Goal: Task Accomplishment & Management: Complete application form

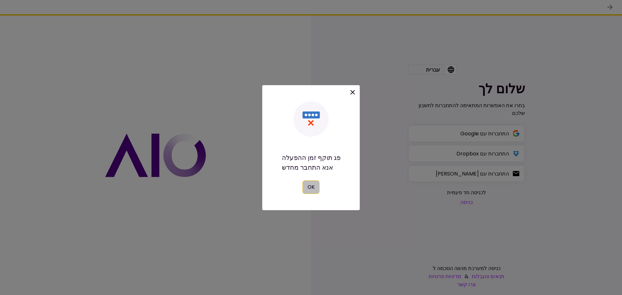
click at [307, 190] on button "OK" at bounding box center [311, 187] width 17 height 14
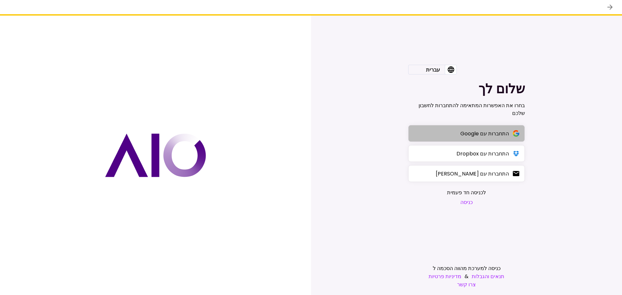
click at [463, 133] on div "התחברות עם Google" at bounding box center [484, 134] width 49 height 8
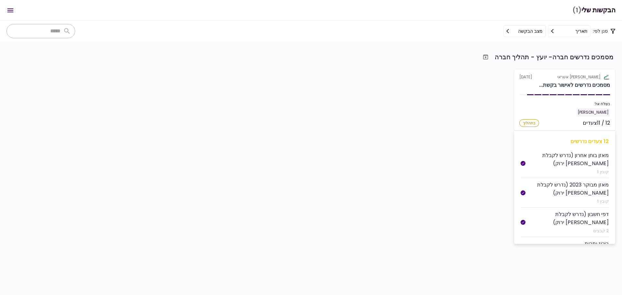
click at [530, 123] on div "בתהליך" at bounding box center [529, 123] width 20 height 8
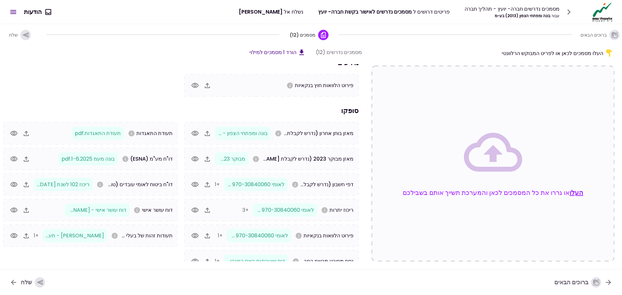
scroll to position [17, 0]
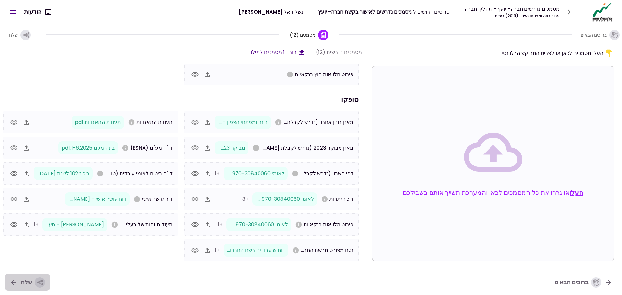
click at [37, 282] on icon "button" at bounding box center [40, 283] width 6 height 6
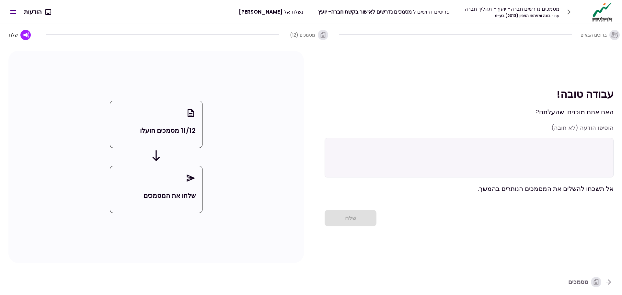
click at [581, 141] on textarea at bounding box center [469, 158] width 289 height 40
drag, startPoint x: 552, startPoint y: 160, endPoint x: 622, endPoint y: -39, distance: 211.0
click at [622, 0] on html "מסמכים נדרשים חברה- יועץ - תהליך חברה עבור בונה ומפתחי הצפון (2013) בע~מ פריטים…" at bounding box center [311, 147] width 622 height 295
click at [454, 156] on textarea at bounding box center [469, 158] width 289 height 40
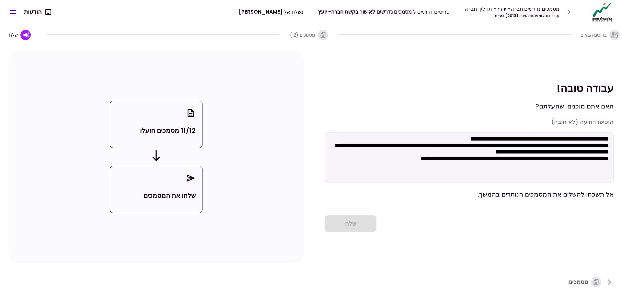
click at [349, 222] on div "שלח" at bounding box center [469, 223] width 289 height 17
click at [350, 224] on div "שלח" at bounding box center [469, 223] width 289 height 17
click at [609, 140] on textarea "**********" at bounding box center [469, 157] width 289 height 51
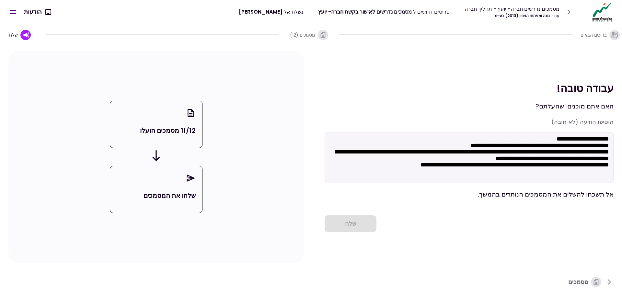
type textarea "**********"
click at [24, 37] on icon "button" at bounding box center [25, 34] width 7 height 7
click at [22, 34] on icon "button" at bounding box center [25, 34] width 7 height 7
click at [505, 175] on textarea "**********" at bounding box center [469, 157] width 289 height 51
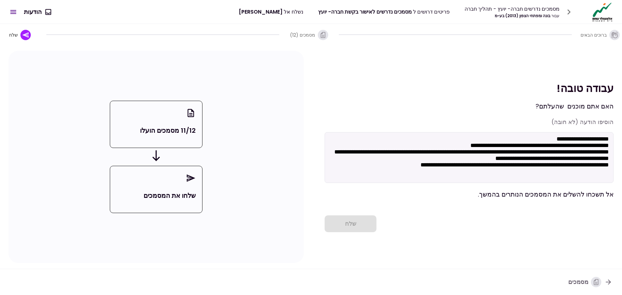
click at [505, 175] on textarea "**********" at bounding box center [469, 157] width 289 height 51
click at [404, 178] on textarea "**********" at bounding box center [469, 157] width 289 height 51
drag, startPoint x: 403, startPoint y: 177, endPoint x: 614, endPoint y: 140, distance: 213.5
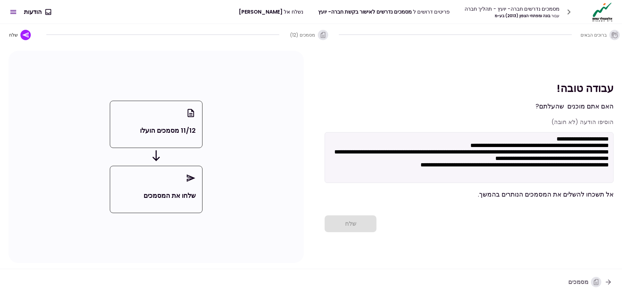
click at [614, 140] on div "**********" at bounding box center [311, 157] width 622 height 224
click at [165, 178] on div "שלחו את המסמכים" at bounding box center [156, 189] width 92 height 47
drag, startPoint x: 165, startPoint y: 192, endPoint x: 207, endPoint y: 190, distance: 42.2
click at [165, 192] on p "שלחו את המסמכים" at bounding box center [156, 196] width 79 height 10
drag, startPoint x: 191, startPoint y: 176, endPoint x: 262, endPoint y: 215, distance: 80.8
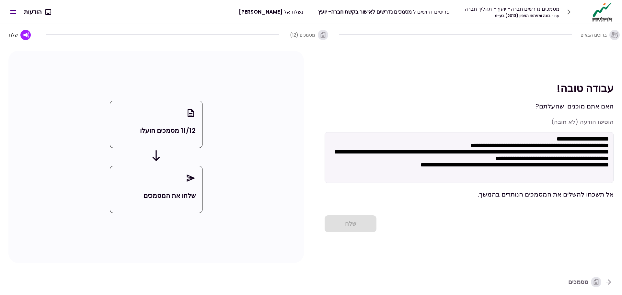
click at [192, 176] on icon at bounding box center [191, 178] width 10 height 12
click at [349, 227] on div "שלח" at bounding box center [469, 223] width 289 height 17
click at [597, 281] on icon "button" at bounding box center [596, 282] width 7 height 7
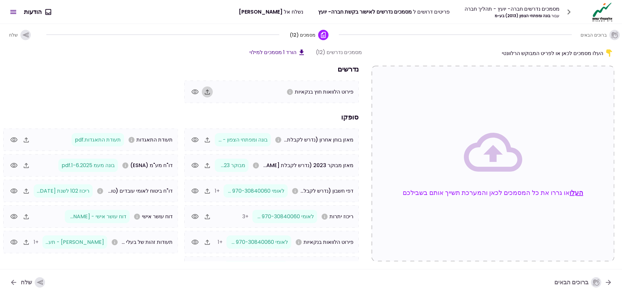
click at [211, 92] on icon "button" at bounding box center [207, 92] width 8 height 8
click at [38, 282] on icon "button" at bounding box center [40, 283] width 6 height 6
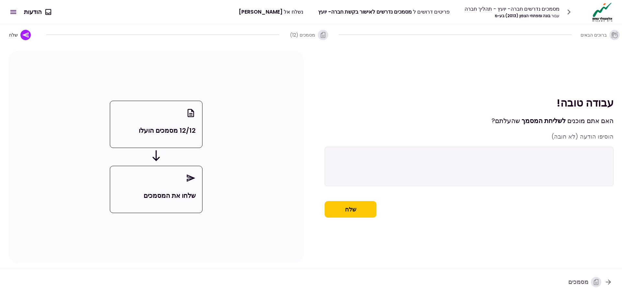
click at [539, 166] on textarea at bounding box center [469, 167] width 289 height 40
paste textarea "**********"
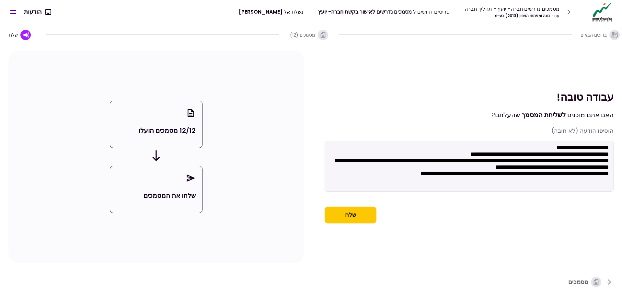
type textarea "**********"
click at [350, 215] on button "שלח" at bounding box center [351, 215] width 52 height 17
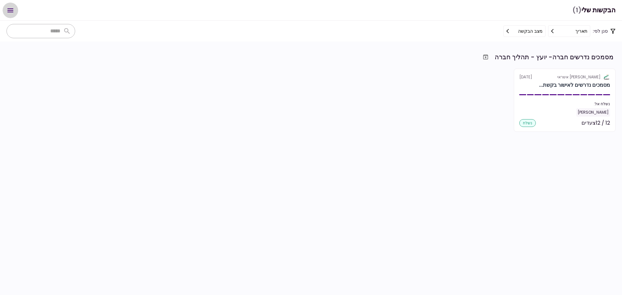
click at [8, 13] on icon "Open menu" at bounding box center [10, 10] width 8 height 8
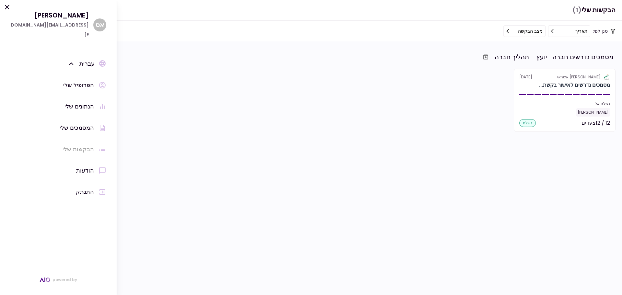
click at [72, 123] on div "המסמכים שלי" at bounding box center [77, 128] width 34 height 10
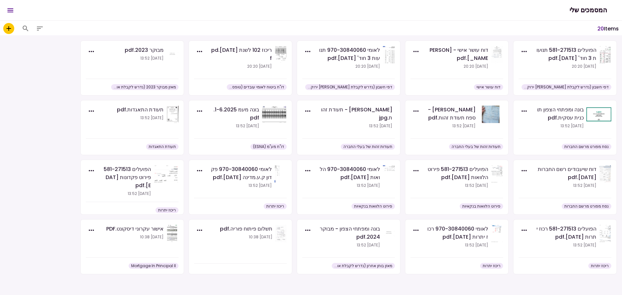
click at [171, 230] on img at bounding box center [172, 233] width 12 height 17
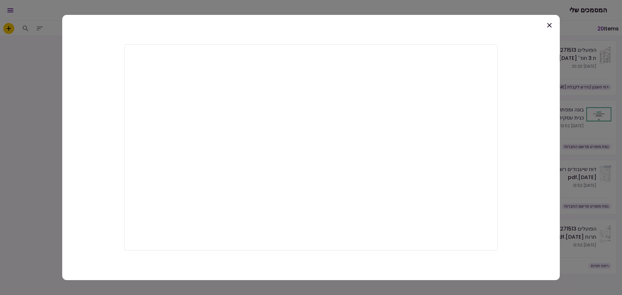
click at [552, 25] on icon at bounding box center [550, 25] width 8 height 8
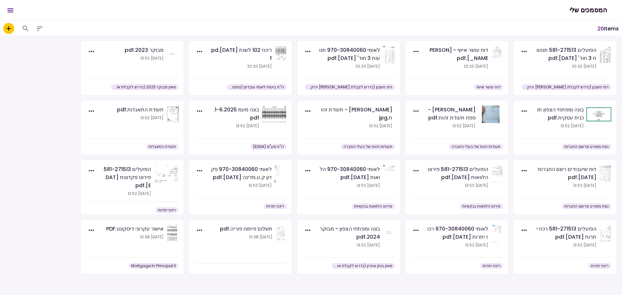
click at [39, 30] on icon "button" at bounding box center [40, 29] width 6 height 4
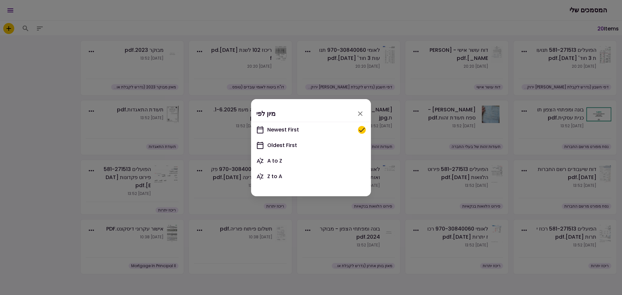
drag, startPoint x: 2, startPoint y: 6, endPoint x: 10, endPoint y: 8, distance: 8.3
click at [4, 8] on div at bounding box center [311, 147] width 622 height 295
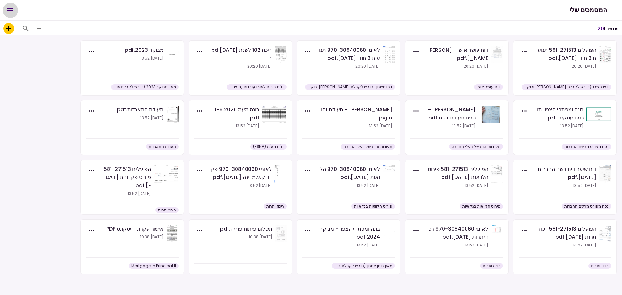
click at [10, 8] on icon "Open menu" at bounding box center [10, 10] width 8 height 8
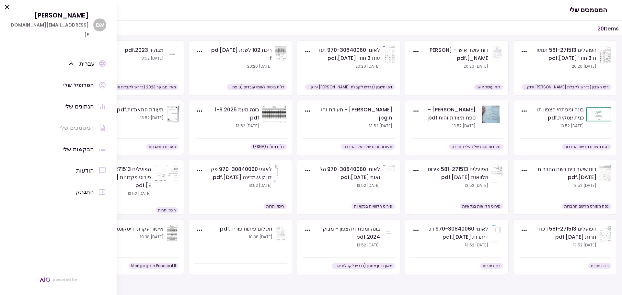
click at [72, 145] on div "הבקשות שלי" at bounding box center [78, 150] width 31 height 10
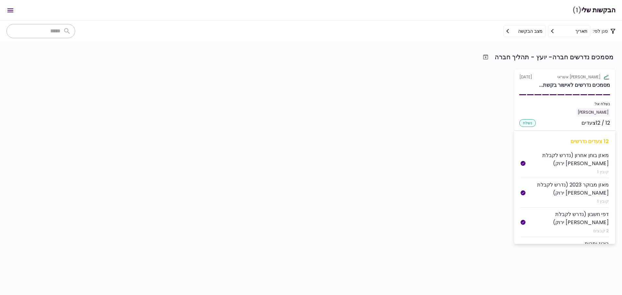
click at [575, 90] on section "אלטשולר שחם אשראי [DATE] מסמכים נדרשים לאישור בקשת... נשלח אל: [PERSON_NAME] 12…" at bounding box center [565, 100] width 102 height 63
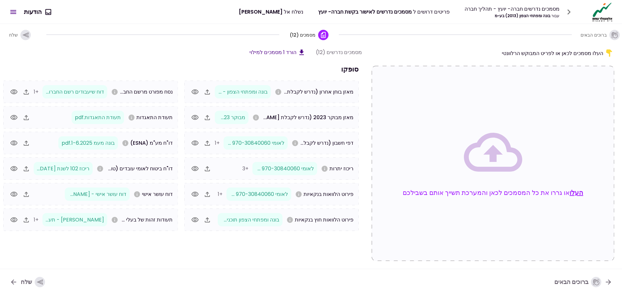
click at [38, 11] on button "הודעות" at bounding box center [37, 12] width 37 height 17
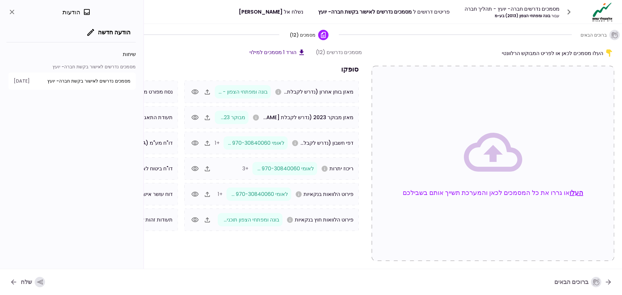
click at [76, 80] on span "מסמכים נדרשים לאישור בקשת חברה- יועץ" at bounding box center [88, 81] width 83 height 7
